Goal: Find specific page/section: Find specific page/section

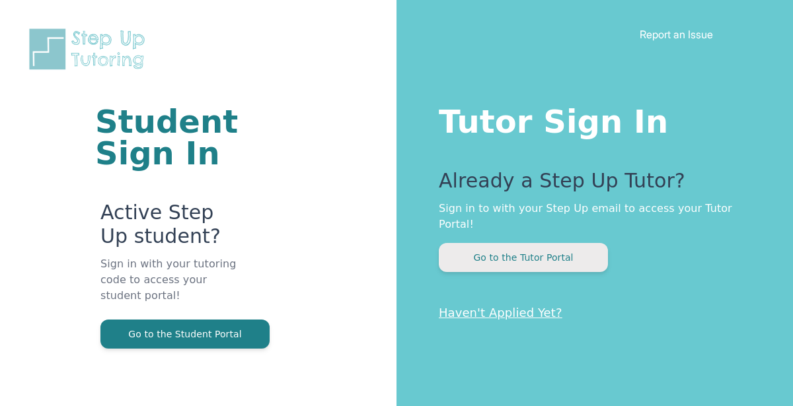
click at [549, 245] on button "Go to the Tutor Portal" at bounding box center [523, 257] width 169 height 29
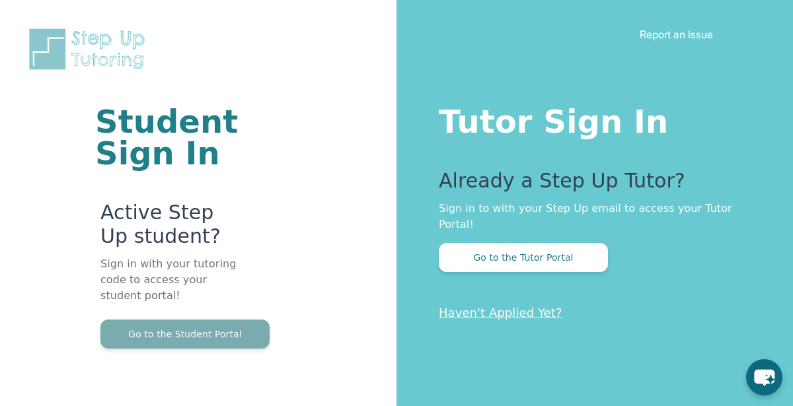
click at [231, 346] on button "Go to the Student Portal" at bounding box center [184, 334] width 169 height 29
